Goal: Task Accomplishment & Management: Complete application form

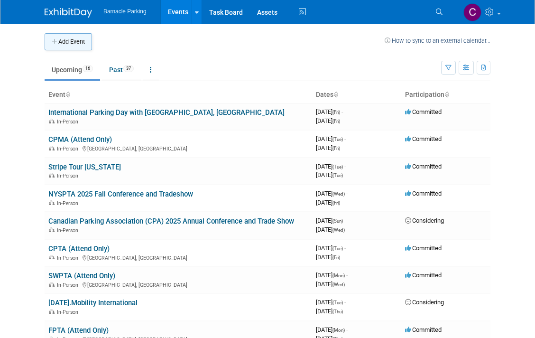
click at [68, 41] on button "Add Event" at bounding box center [68, 41] width 47 height 17
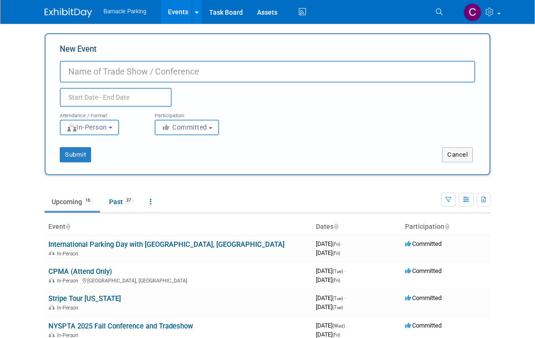
paste input "Association of Zoos and Aquariums"
type input "Association of Zoos and Aquariums"
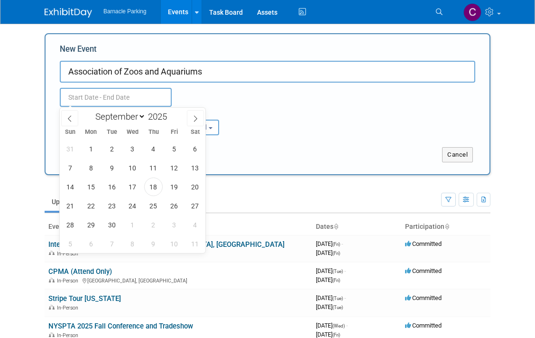
click at [114, 97] on input "text" at bounding box center [116, 97] width 112 height 19
click at [174, 114] on span at bounding box center [170, 114] width 7 height 6
type input "2026"
click at [74, 187] on span "13" at bounding box center [70, 186] width 18 height 18
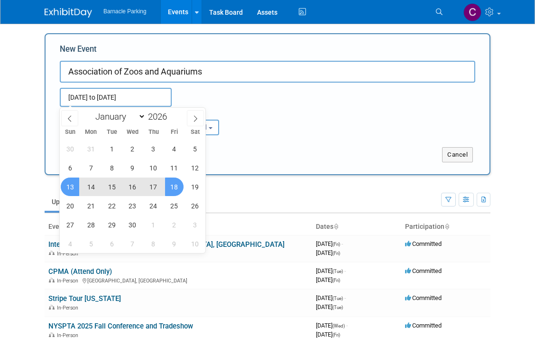
click at [173, 185] on span "18" at bounding box center [174, 186] width 18 height 18
type input "Sep 13, 2026 to Sep 18, 2026"
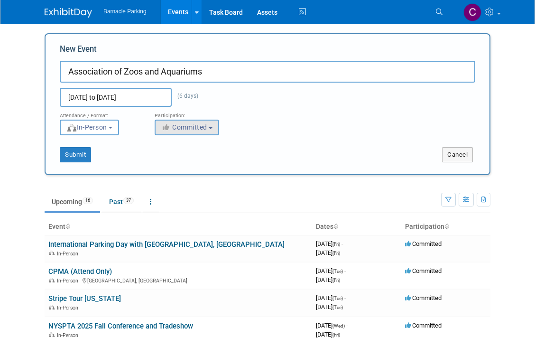
click at [188, 124] on span "Committed" at bounding box center [184, 127] width 46 height 8
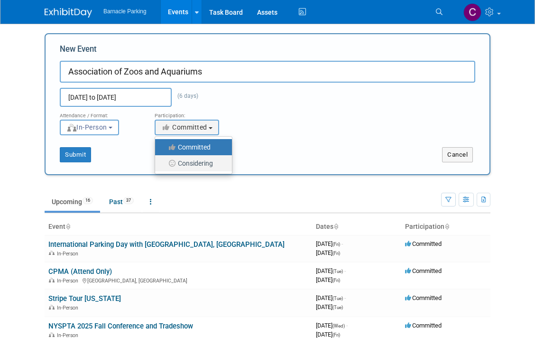
click at [187, 163] on label "Considering" at bounding box center [191, 163] width 63 height 12
click at [164, 163] on input "Considering" at bounding box center [160, 163] width 6 height 6
select select "2"
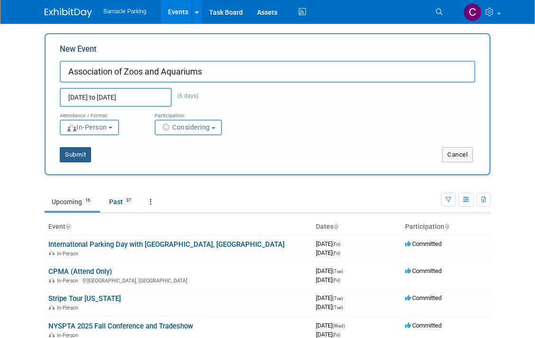
click at [78, 154] on button "Submit" at bounding box center [75, 154] width 31 height 15
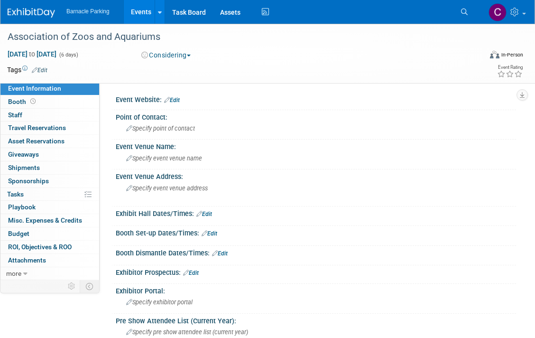
click at [132, 13] on link "Events" at bounding box center [141, 12] width 35 height 24
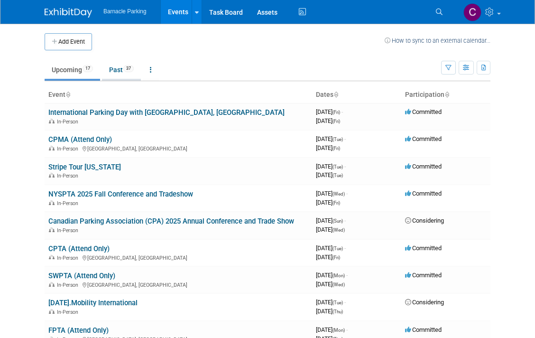
click at [116, 73] on link "Past 37" at bounding box center [121, 70] width 39 height 18
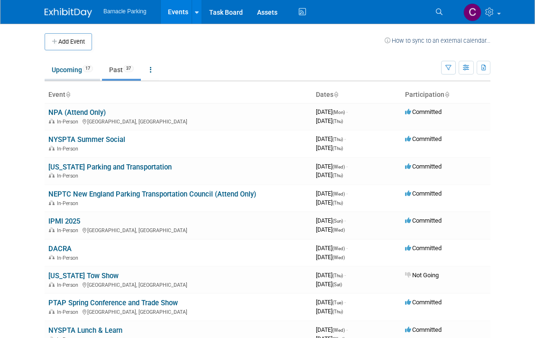
click at [66, 71] on link "Upcoming 17" at bounding box center [72, 70] width 55 height 18
